Goal: Transaction & Acquisition: Purchase product/service

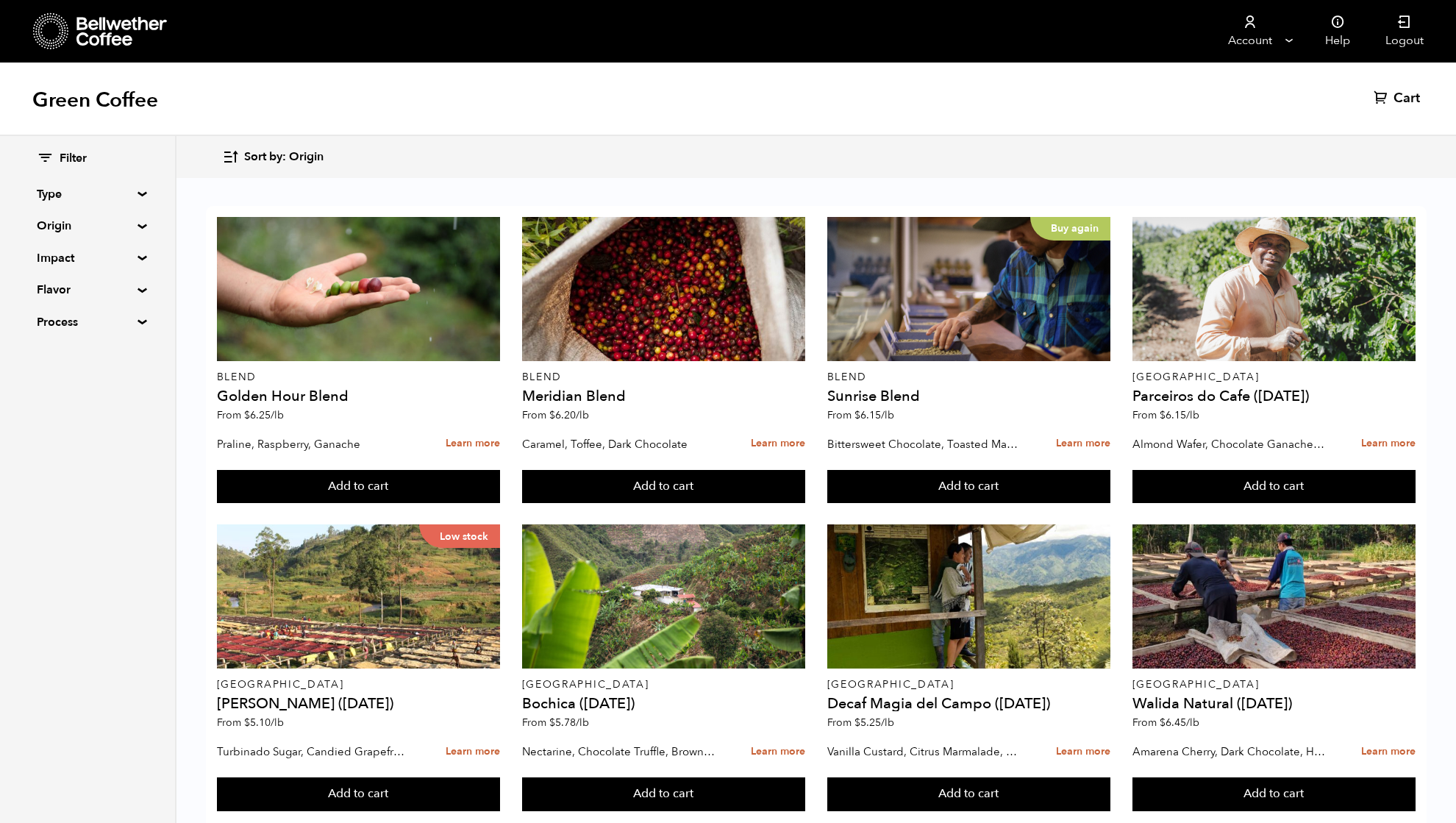
click at [58, 233] on summary "Origin" at bounding box center [88, 225] width 102 height 18
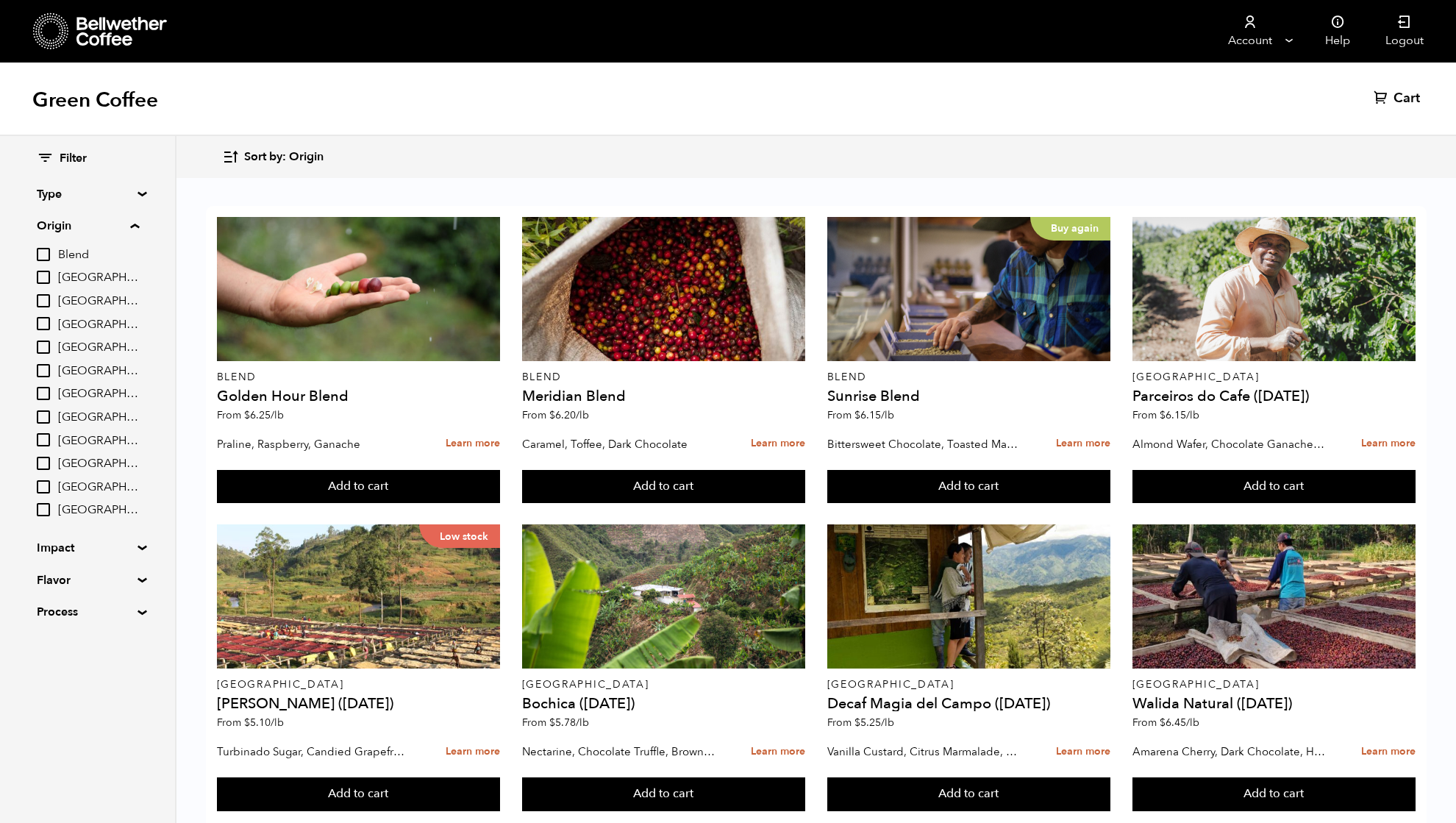
click at [46, 274] on input "Brazil" at bounding box center [44, 277] width 14 height 14
checkbox input "true"
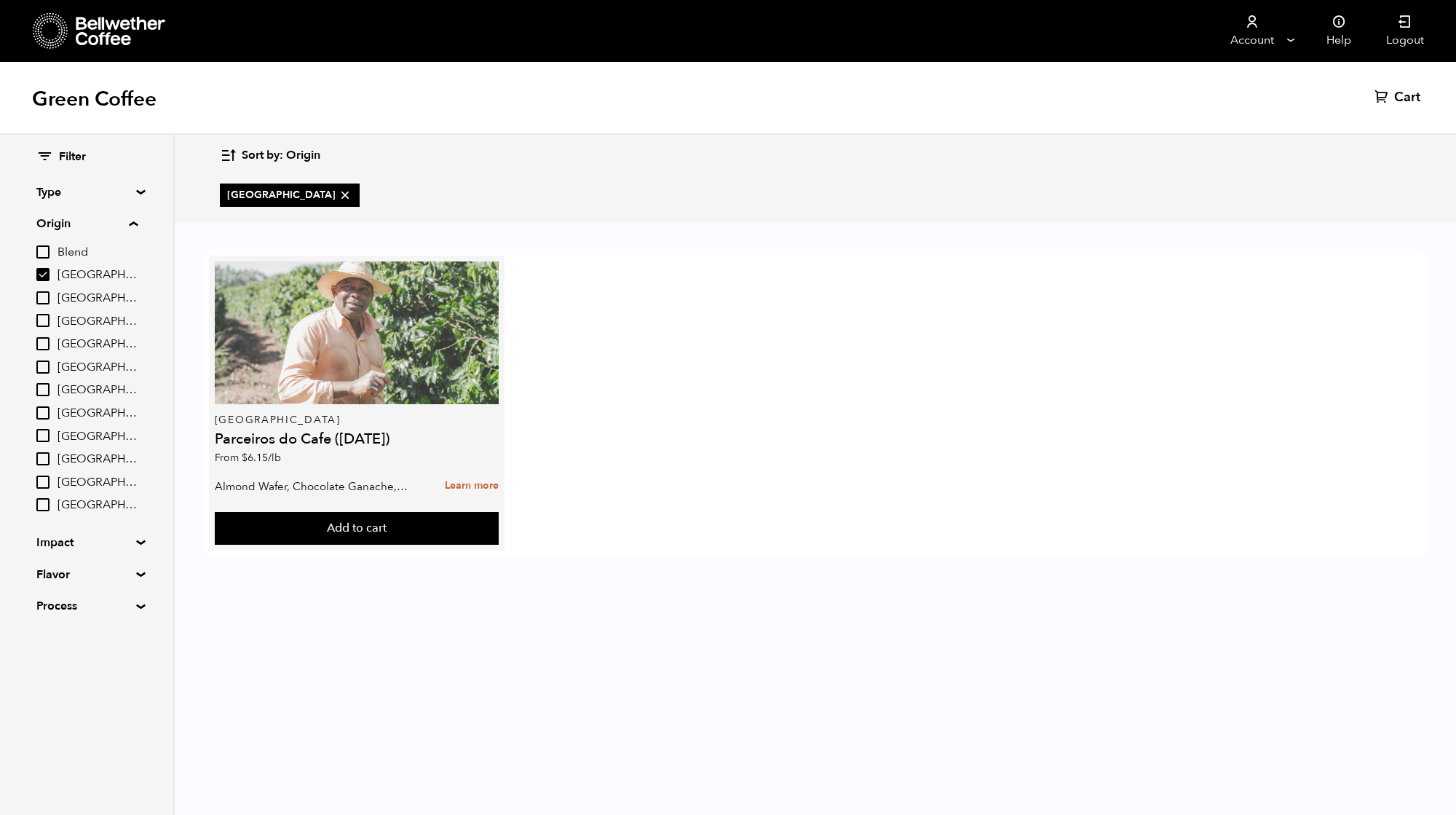
click at [409, 336] on div at bounding box center [357, 333] width 285 height 143
click at [321, 398] on div at bounding box center [357, 333] width 285 height 143
click at [317, 383] on div at bounding box center [357, 333] width 285 height 143
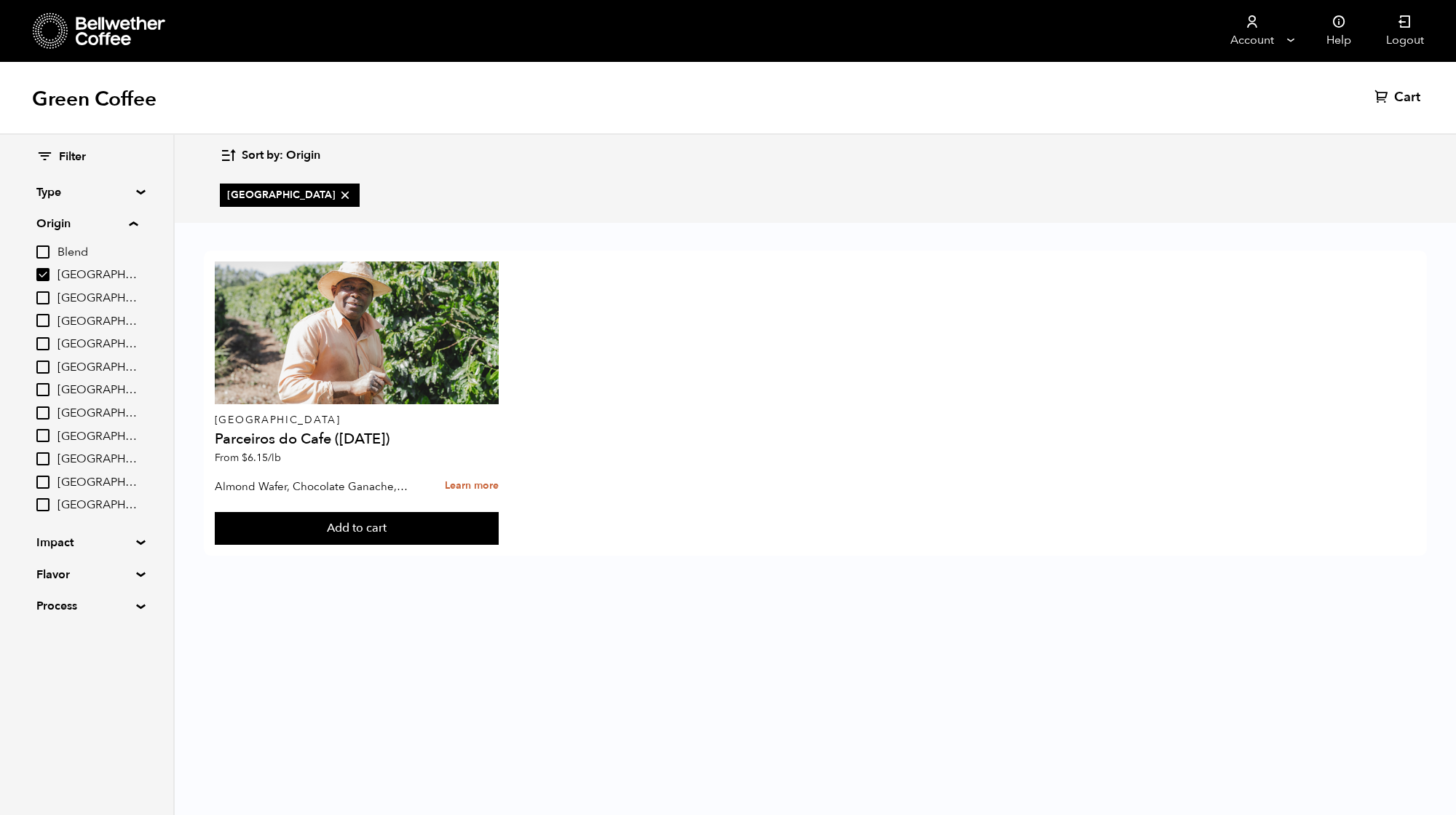
click at [373, 621] on body "Bellwether Store Store Manage" at bounding box center [728, 408] width 1456 height 815
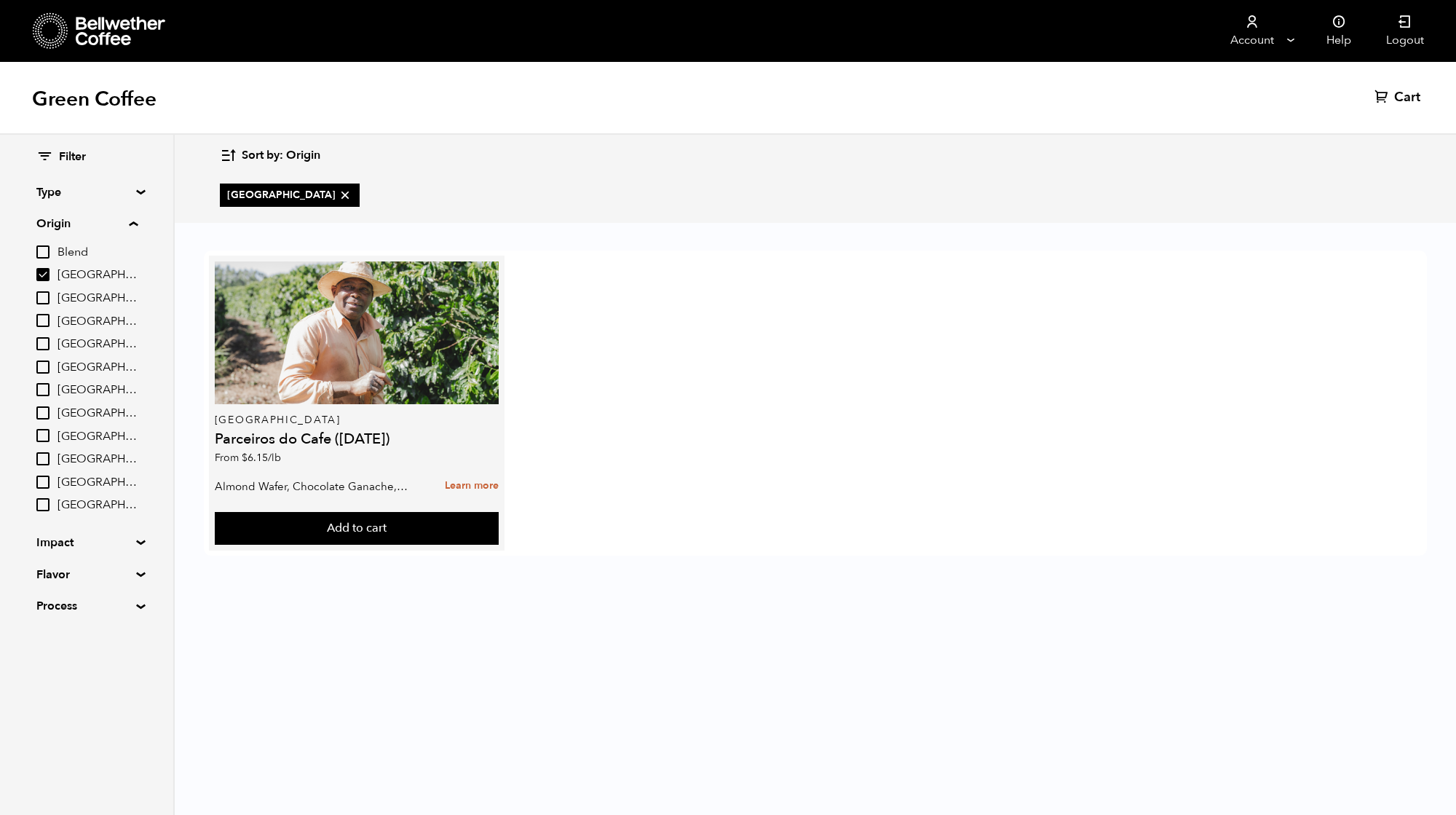
click at [303, 460] on p "From $ 6.15 /lb" at bounding box center [357, 458] width 285 height 11
click at [309, 445] on h4 "Parceiros do Cafe (APR 25)" at bounding box center [357, 439] width 285 height 15
click at [235, 411] on div "Brazil Parceiros do Cafe (APR 25) From $ 6.15 /lb" at bounding box center [357, 367] width 285 height 211
click at [396, 524] on button "Add to cart" at bounding box center [357, 529] width 285 height 34
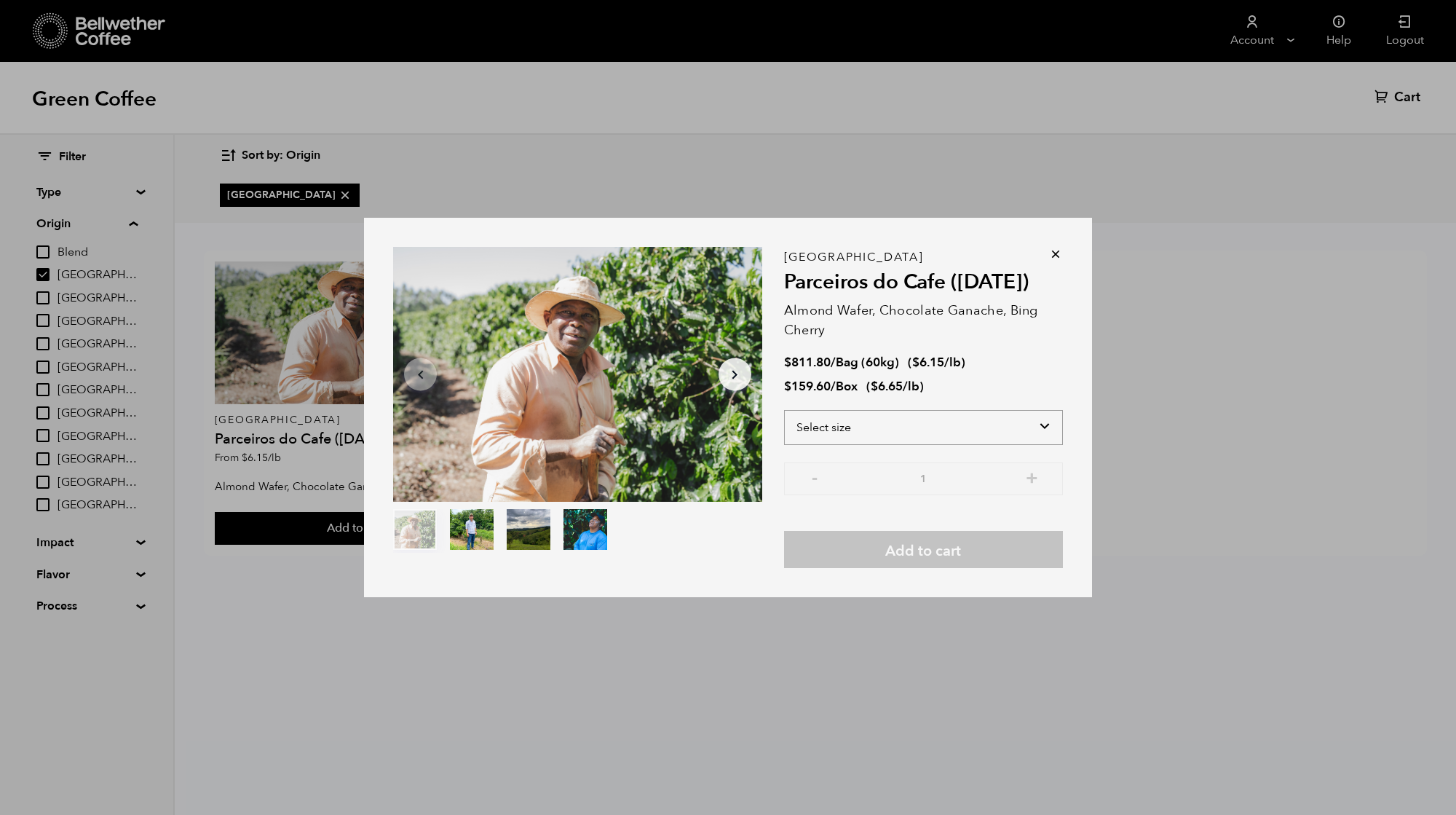
click at [855, 434] on select "Select size Bag (60kg) (132 lbs) Box (24 lbs)" at bounding box center [924, 428] width 279 height 35
select select "box"
click at [785, 410] on select "Select size Bag (60kg) (132 lbs) Box (24 lbs)" at bounding box center [924, 428] width 279 height 35
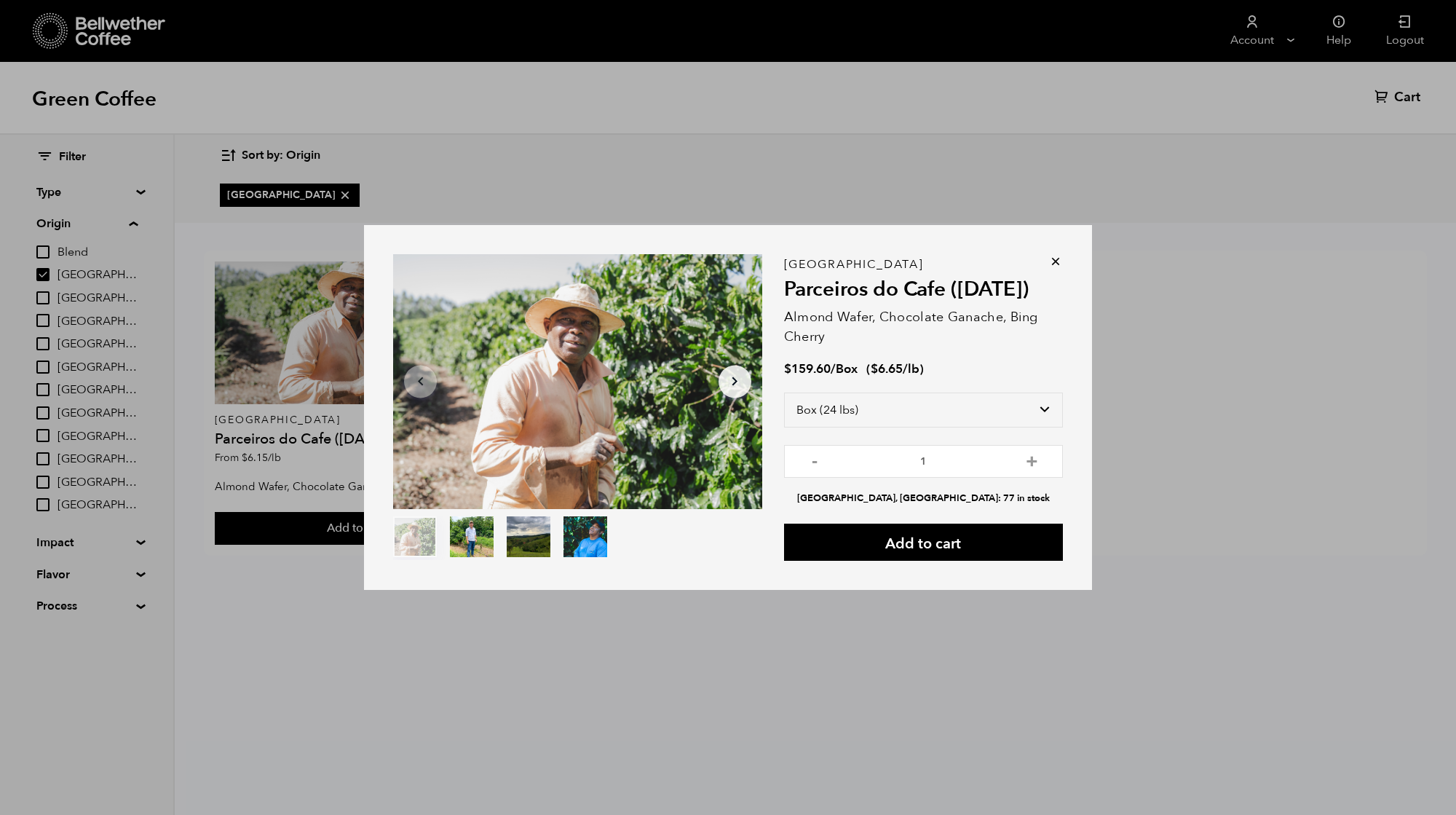
click at [704, 557] on ul at bounding box center [577, 538] width 370 height 44
click at [1056, 259] on icon at bounding box center [1055, 261] width 15 height 15
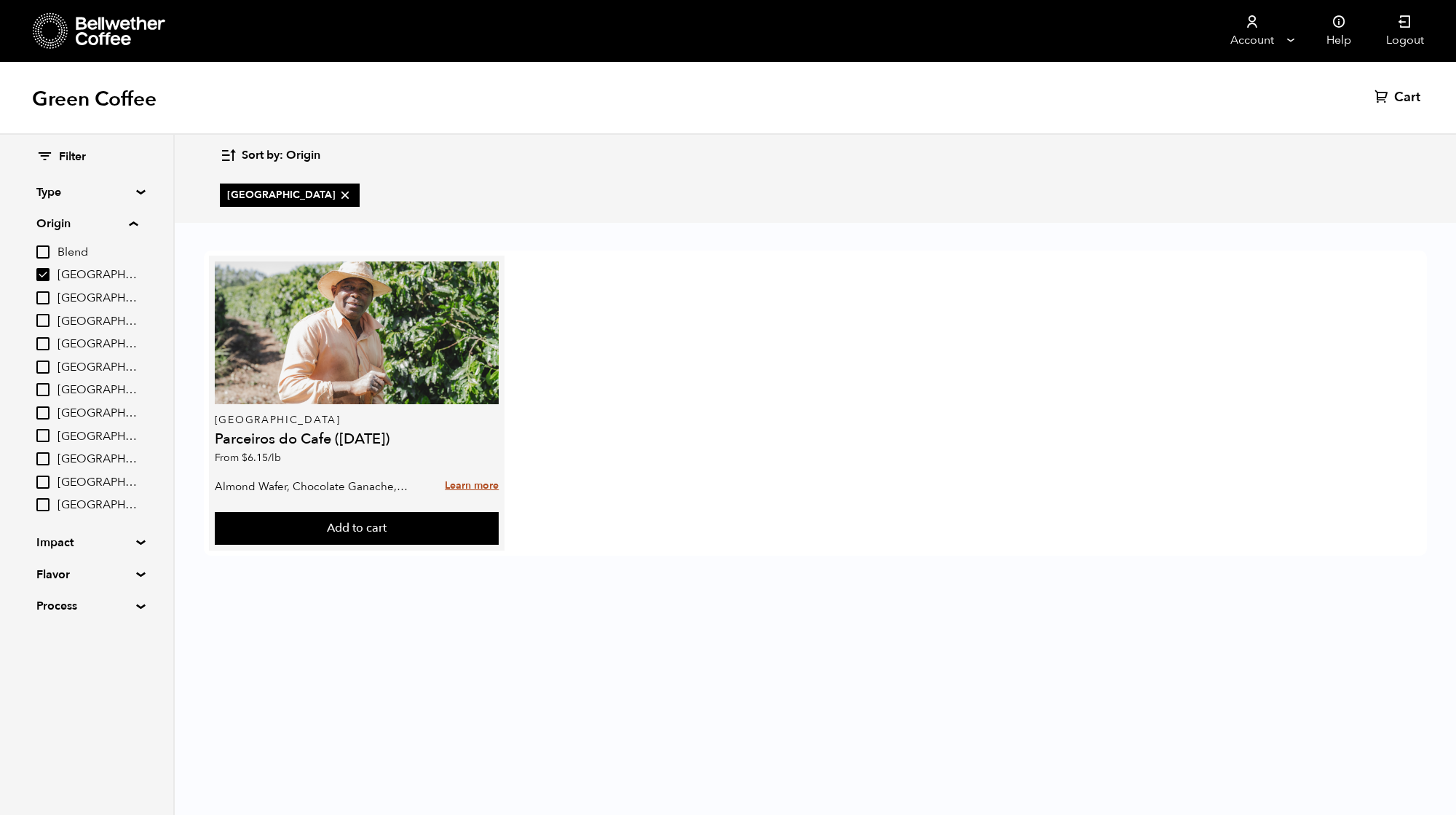
click at [485, 484] on link "Learn more" at bounding box center [472, 486] width 54 height 31
click at [462, 485] on link "Learn more" at bounding box center [472, 486] width 54 height 31
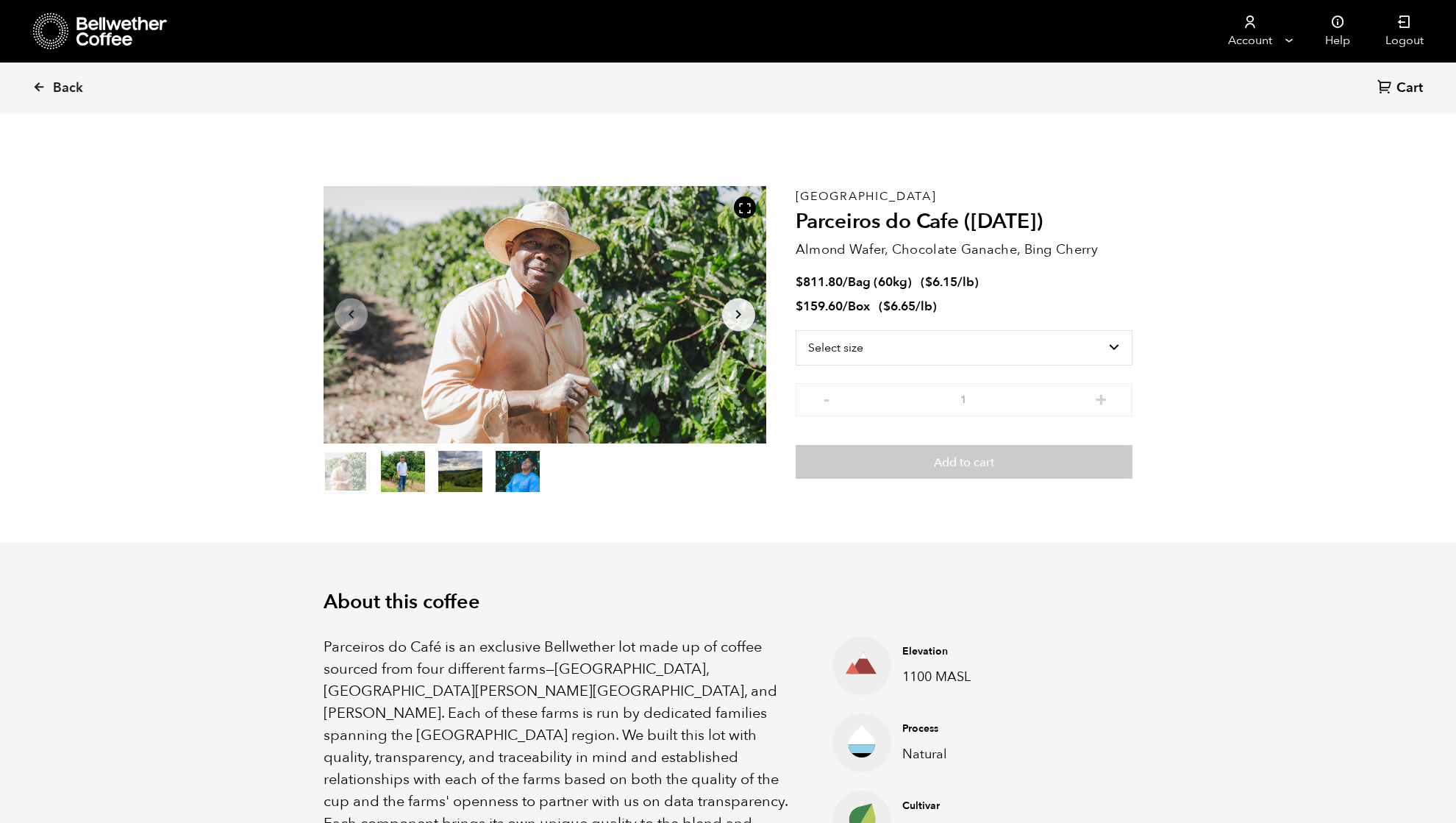
scroll to position [640, 783]
click at [65, 87] on span "Back" at bounding box center [68, 88] width 30 height 18
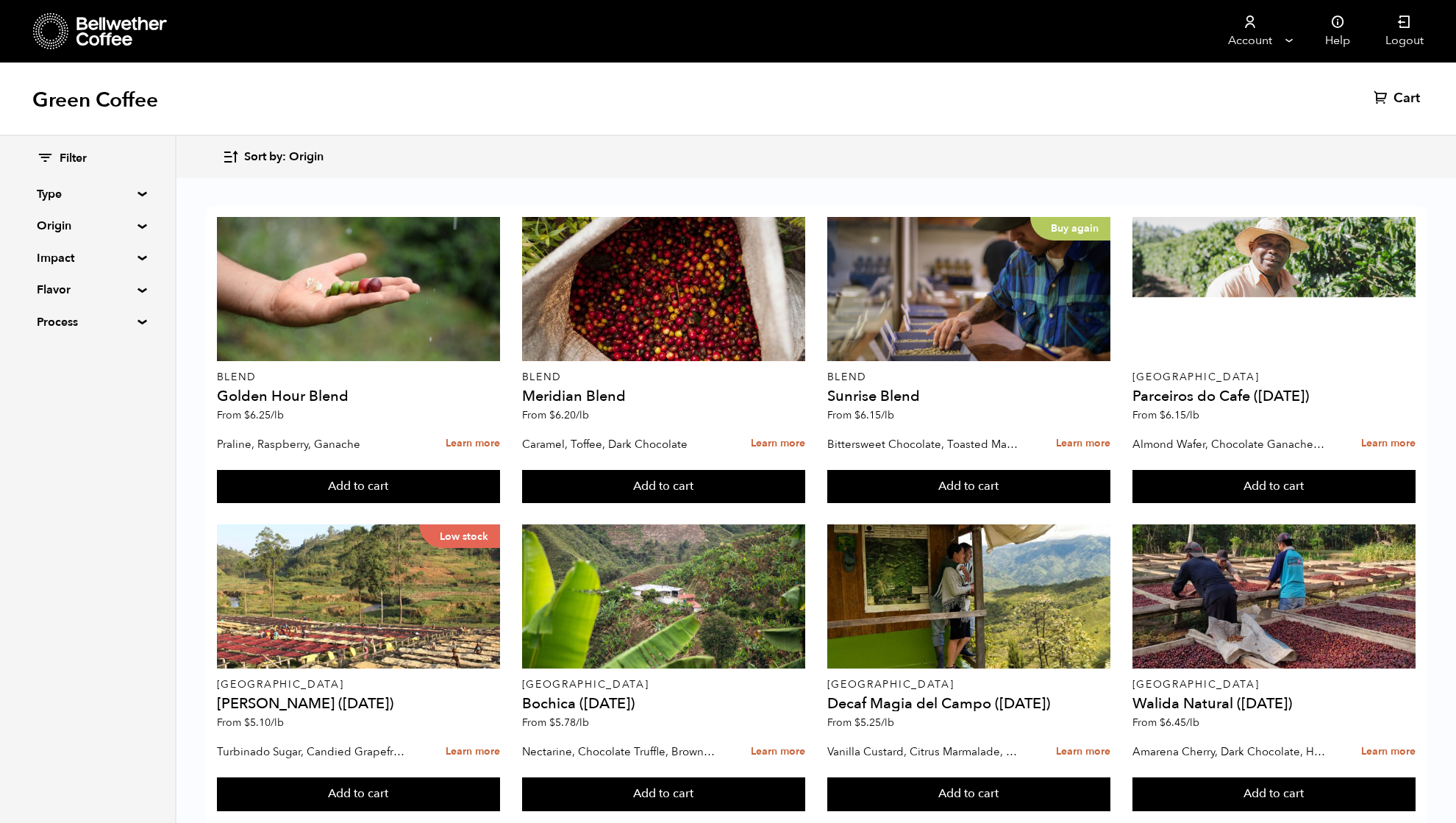
click at [288, 159] on span "Sort by: Origin" at bounding box center [283, 157] width 79 height 17
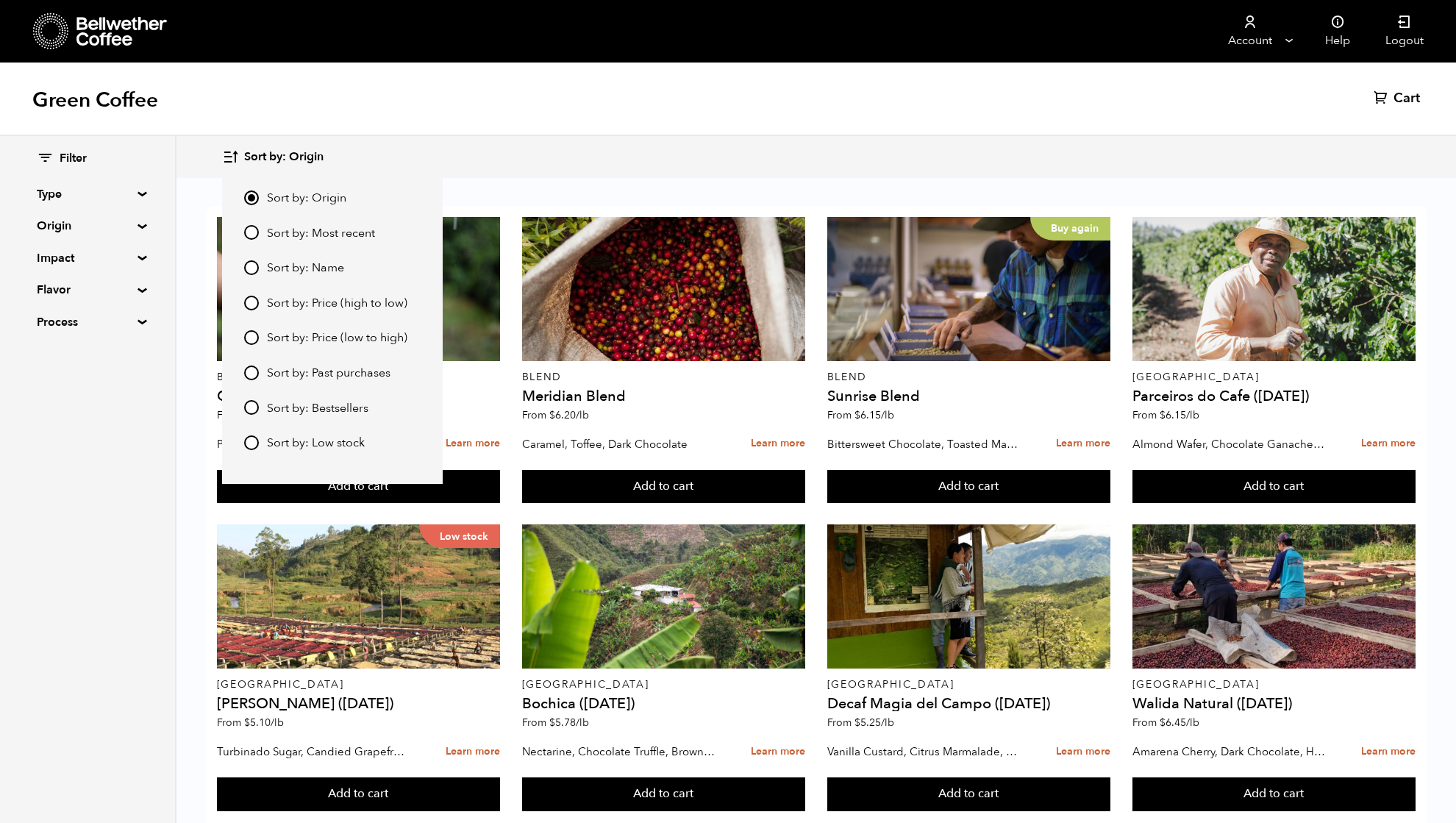
click at [258, 303] on input "Sort by: Price (high to low)" at bounding box center [251, 303] width 15 height 15
radio input "true"
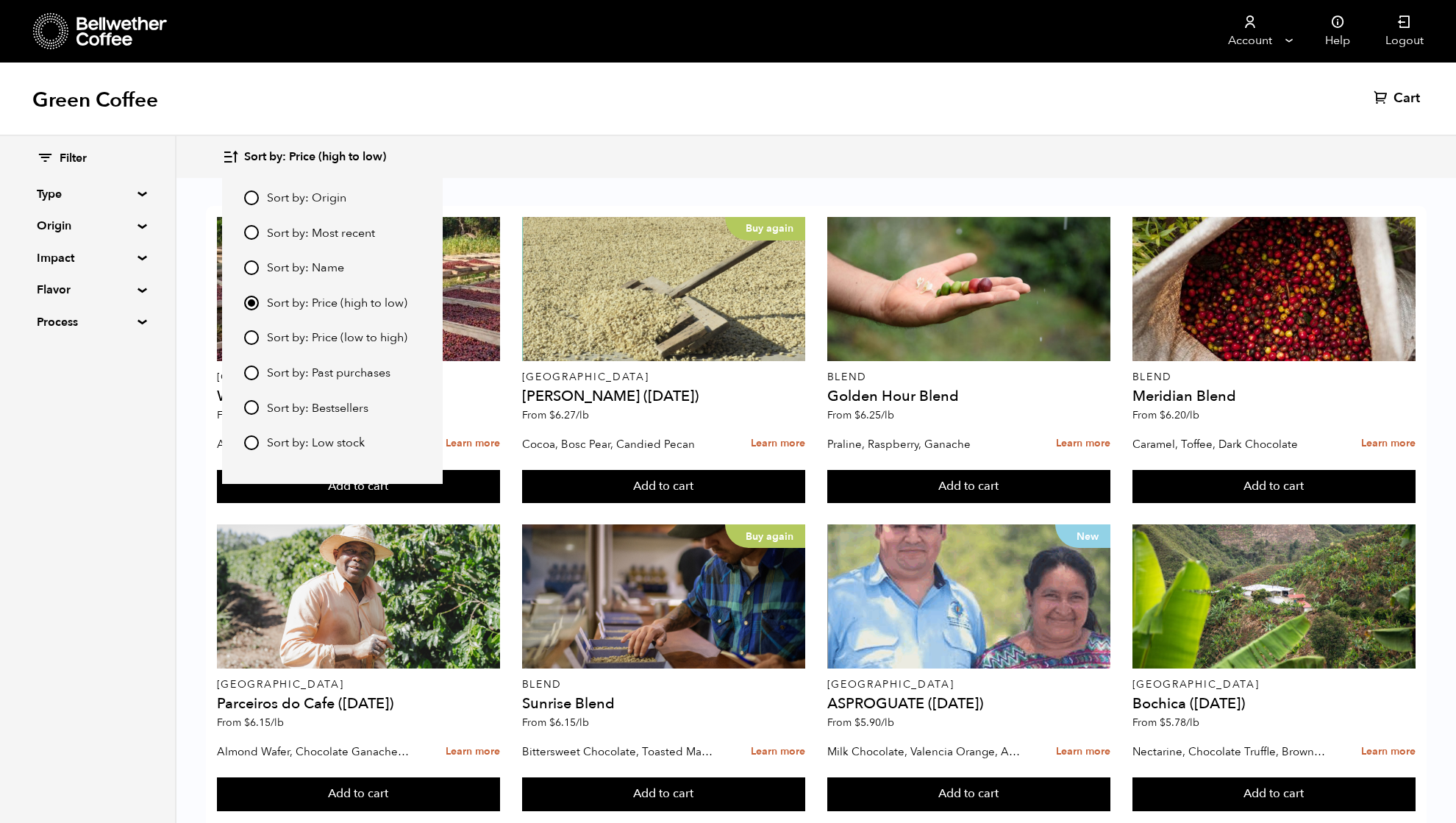
click at [252, 337] on input "Sort by: Price (low to high)" at bounding box center [251, 337] width 15 height 15
radio input "true"
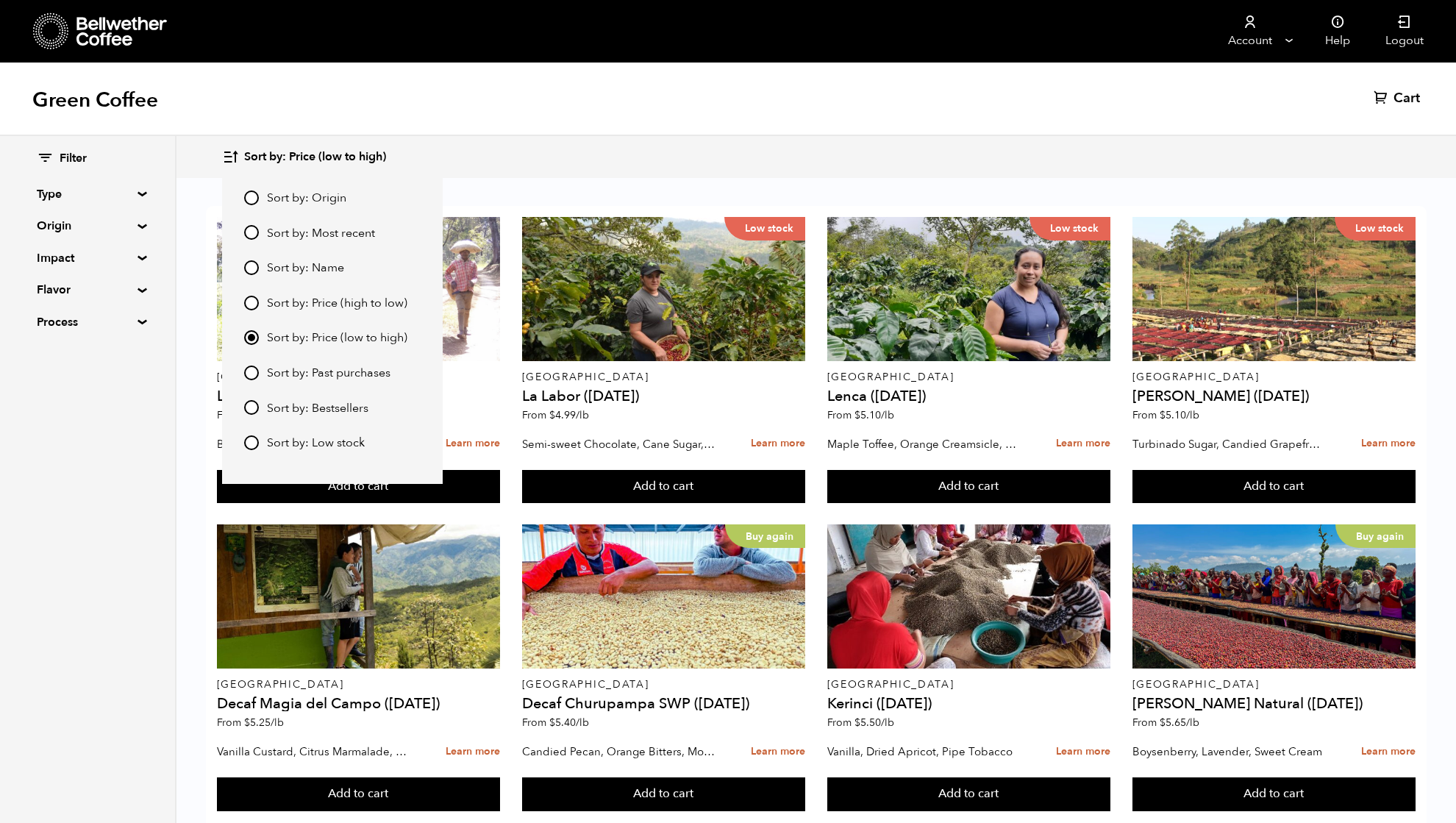
click at [595, 93] on div "Green Coffee Cart (0)" at bounding box center [728, 99] width 1456 height 73
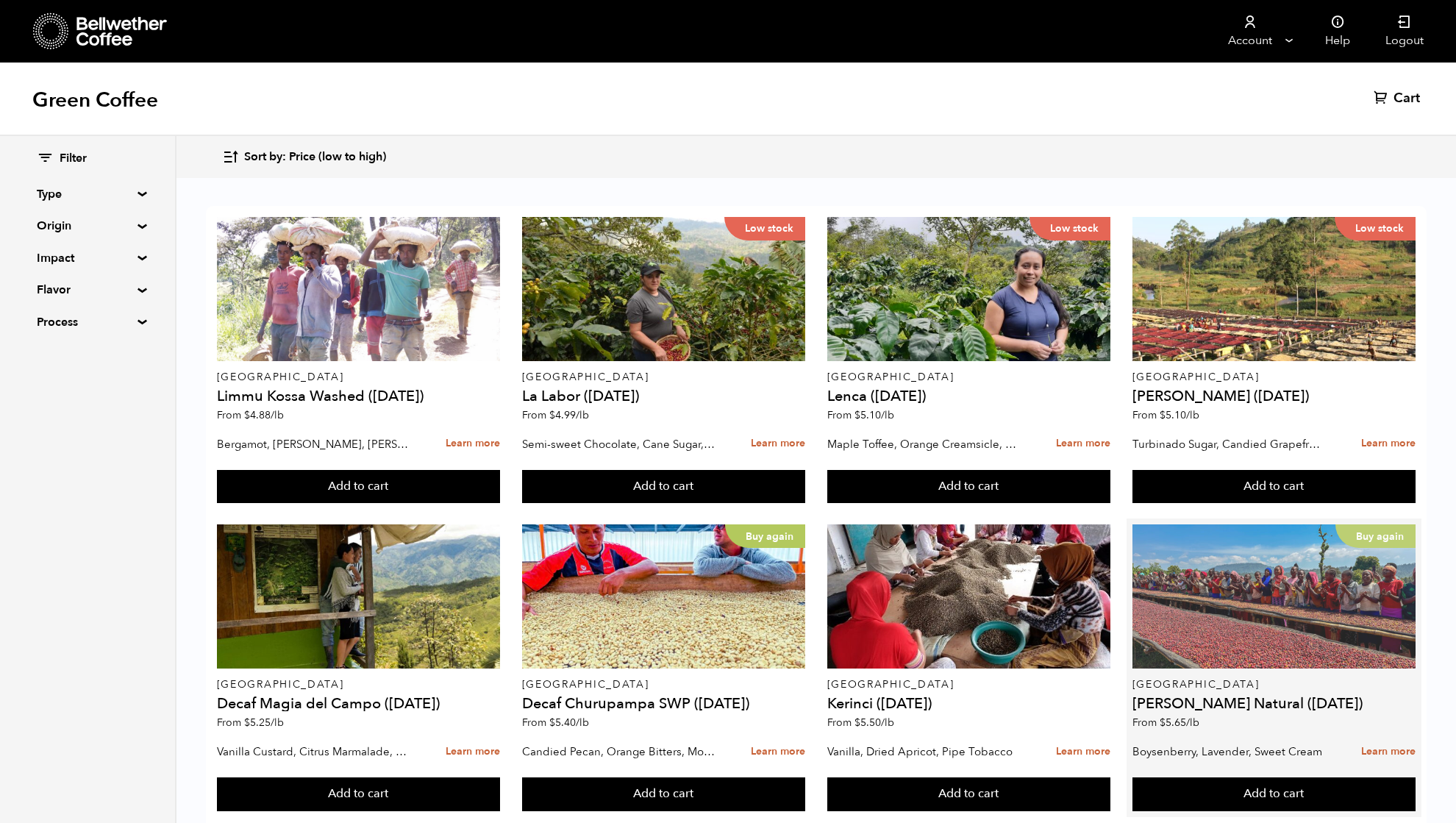
scroll to position [196, 0]
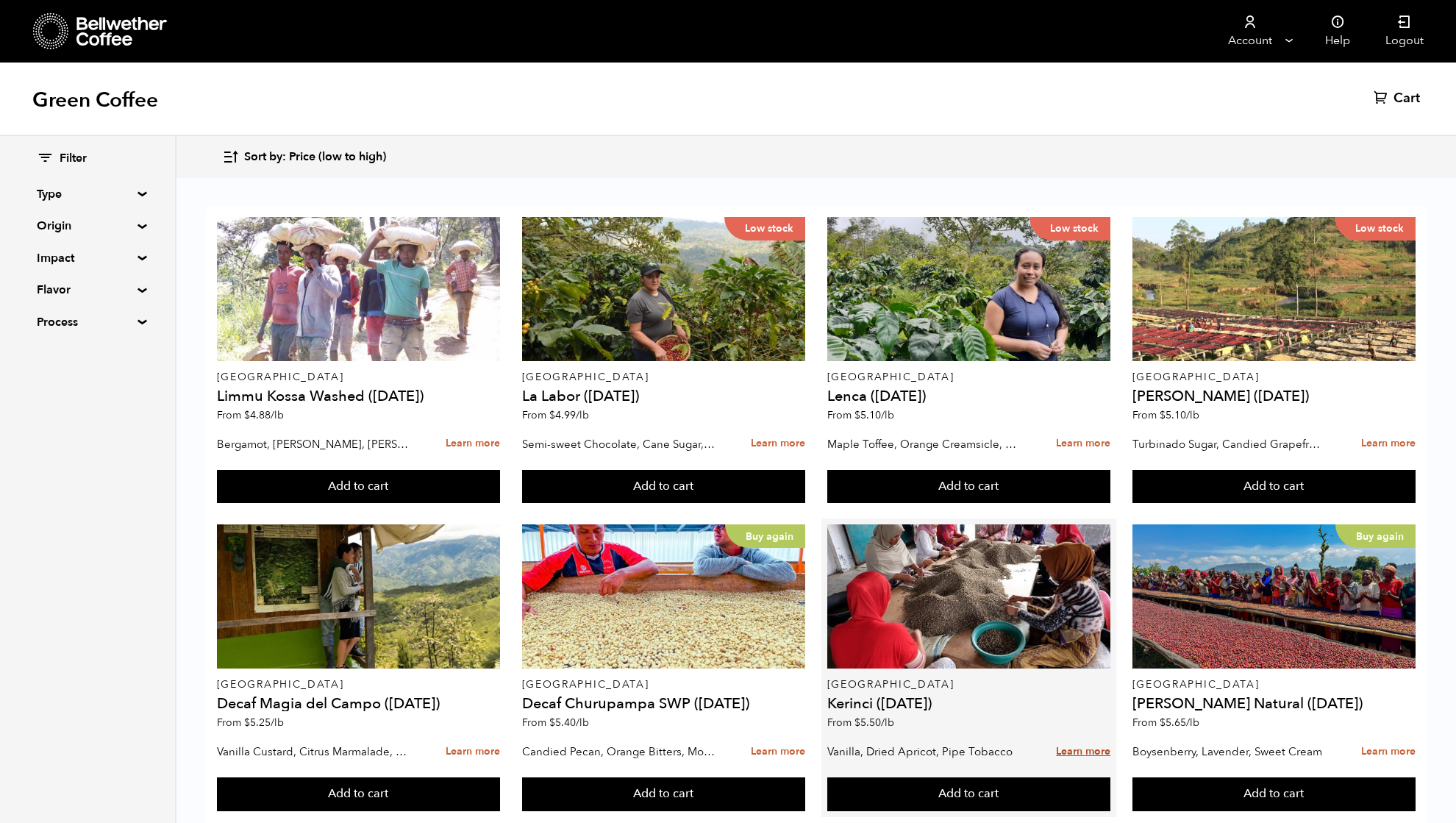
click at [1073, 736] on link "Learn more" at bounding box center [1084, 751] width 55 height 31
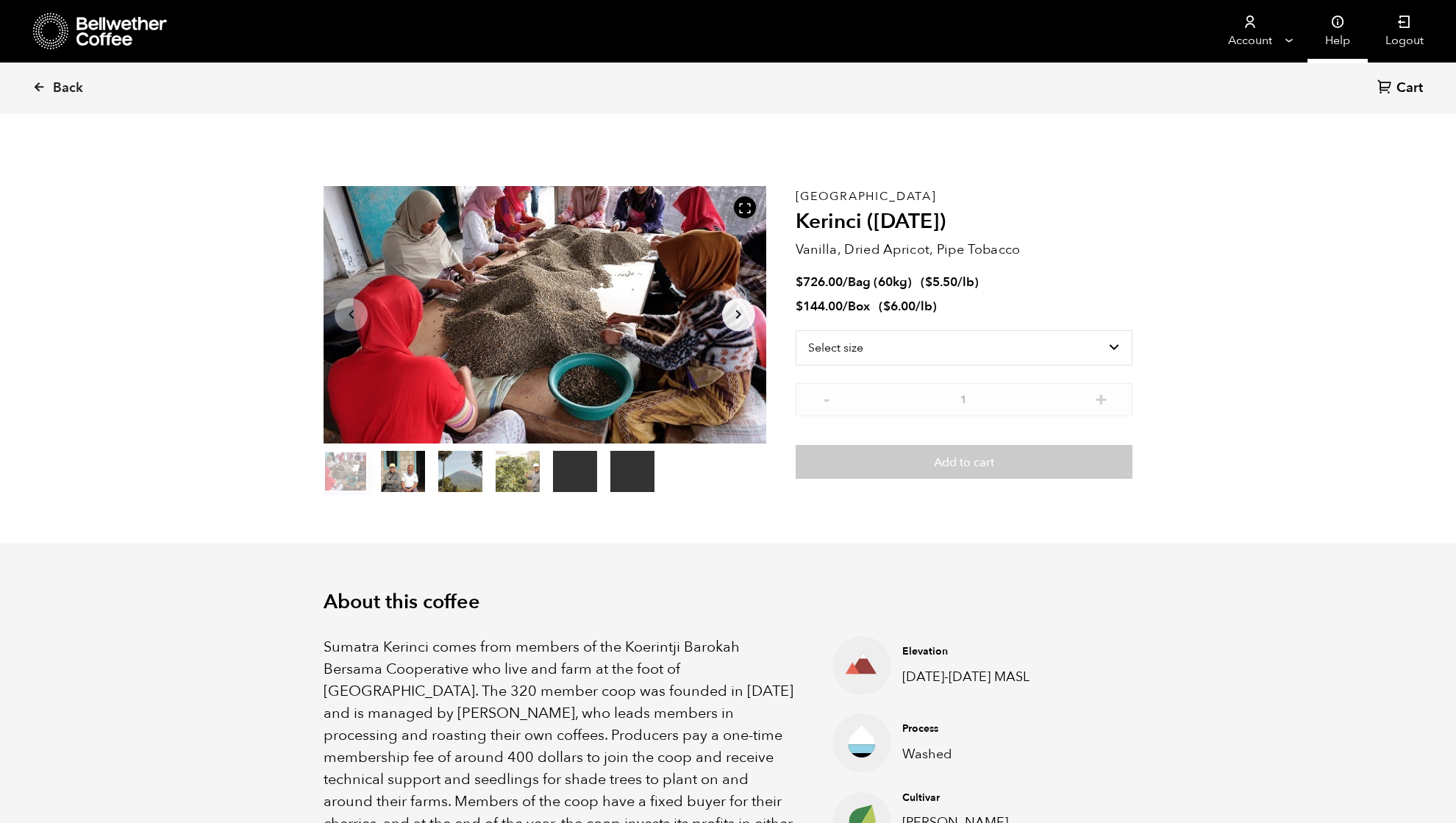
scroll to position [640, 783]
